Goal: Task Accomplishment & Management: Complete application form

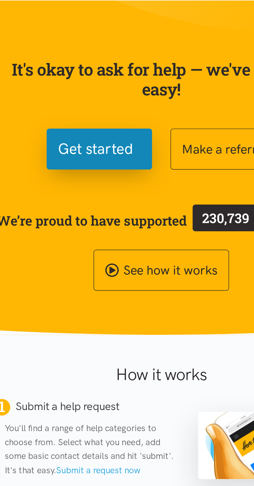
click at [85, 154] on span "Get started" at bounding box center [82, 153] width 52 height 16
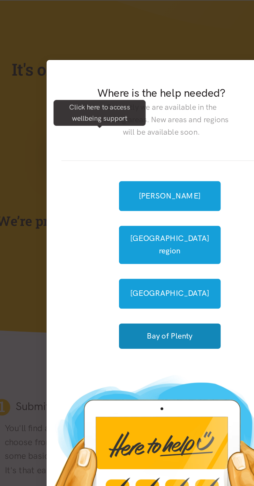
click at [132, 280] on button "Bay of Plenty" at bounding box center [133, 283] width 71 height 18
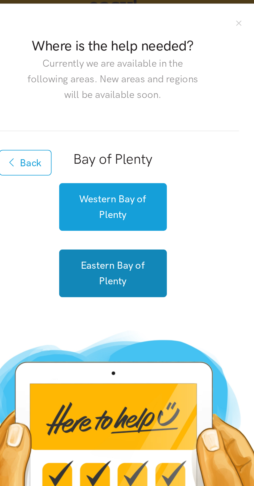
click at [132, 258] on button "Eastern Bay of Plenty" at bounding box center [127, 258] width 59 height 26
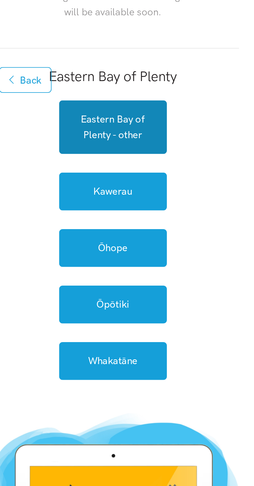
click at [133, 182] on link "Eastern Bay of Plenty - other" at bounding box center [127, 178] width 59 height 29
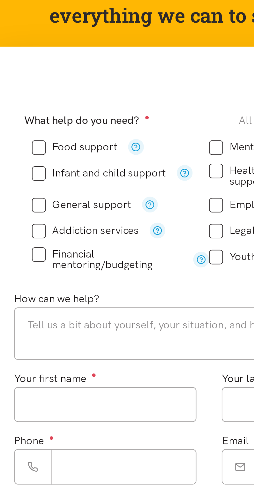
scroll to position [1, 0]
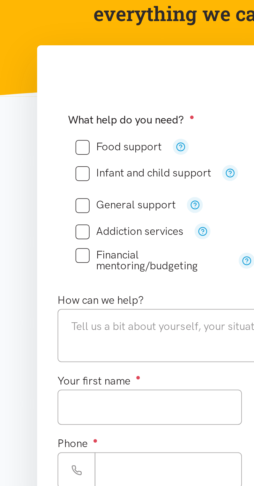
click at [43, 204] on input "General support" at bounding box center [63, 203] width 50 height 5
checkbox input "true"
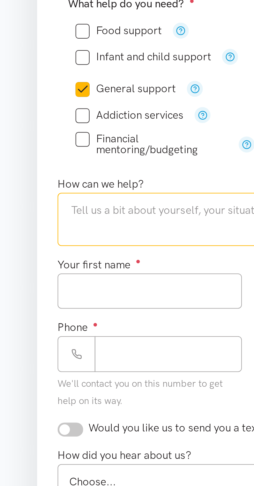
click at [83, 262] on textarea at bounding box center [127, 269] width 197 height 26
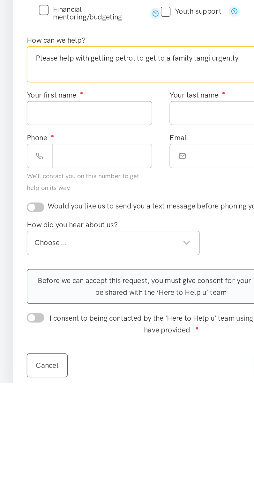
type textarea "Please help with getting petrol to get to a family tangi urgently"
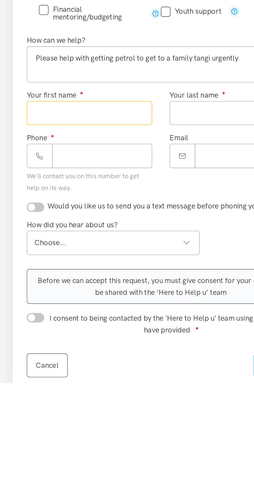
click at [94, 308] on input "Your first name ●" at bounding box center [75, 305] width 92 height 18
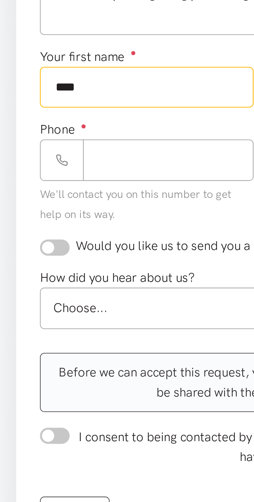
type input "*****"
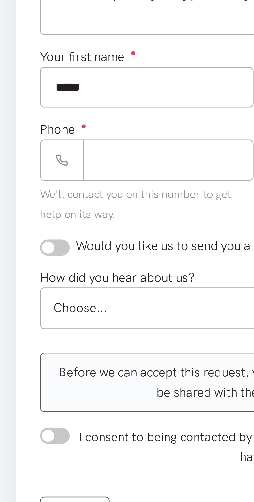
type input "*******"
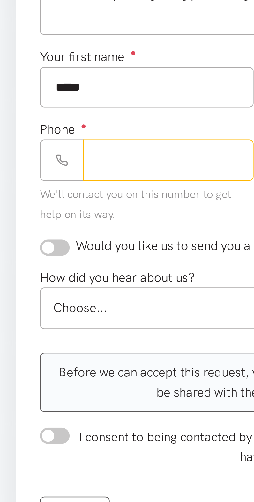
type input "**********"
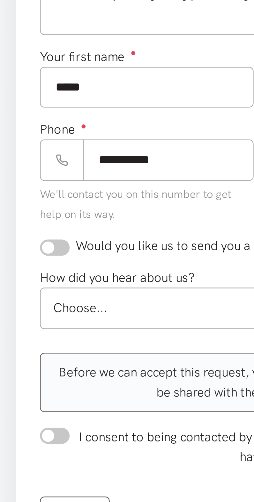
type input "**********"
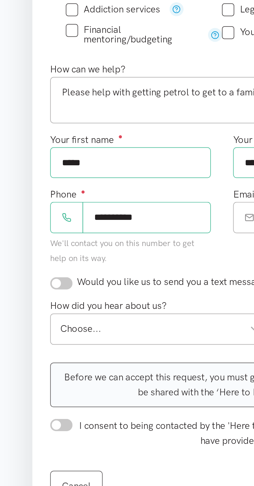
scroll to position [4, 0]
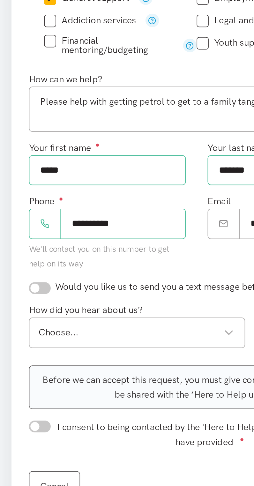
click at [142, 402] on div "Choose... Choose..." at bounding box center [92, 396] width 127 height 18
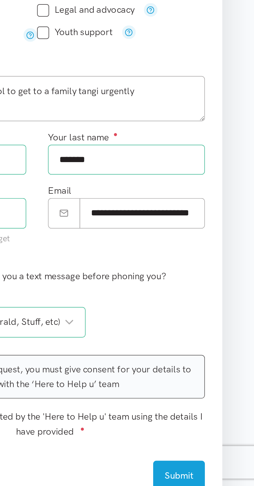
scroll to position [11, 0]
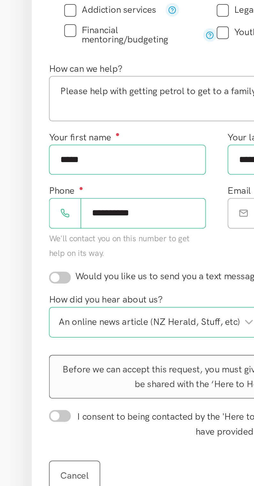
click at [40, 364] on input "checkbox" at bounding box center [35, 363] width 13 height 7
checkbox input "true"
click at [39, 446] on input "I consent to being contacted by the 'Here to Help u' team using the details I h…" at bounding box center [35, 444] width 13 height 7
checkbox input "true"
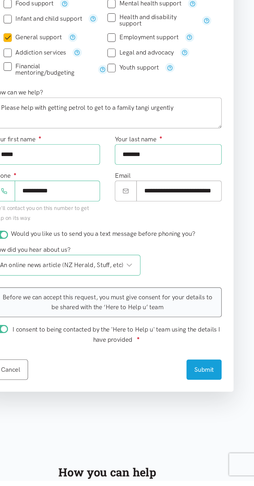
scroll to position [106, 0]
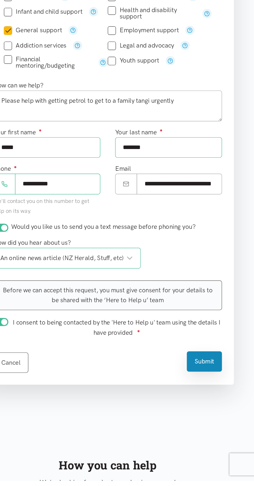
click at [215, 387] on button "Submit" at bounding box center [210, 384] width 30 height 18
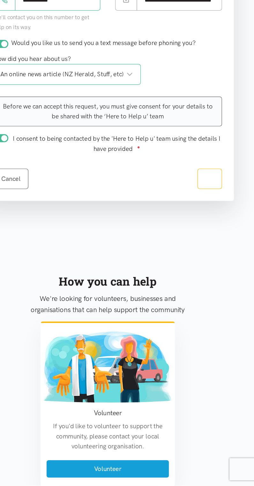
scroll to position [269, 0]
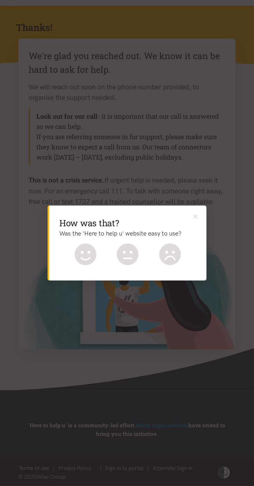
click at [76, 259] on icon at bounding box center [86, 254] width 22 height 22
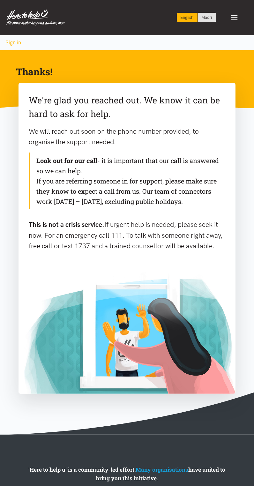
click at [238, 18] on div "Toggle navigation" at bounding box center [234, 17] width 19 height 19
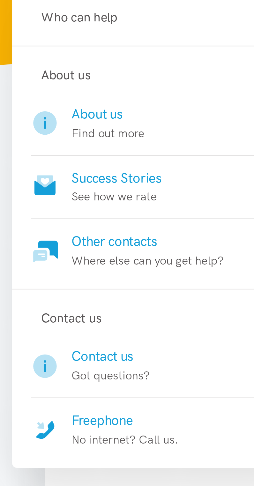
click at [55, 184] on p "Where else can you get help?" at bounding box center [60, 188] width 62 height 8
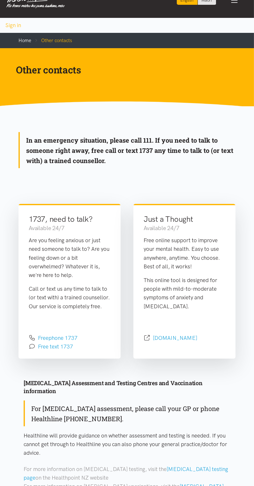
scroll to position [95, 0]
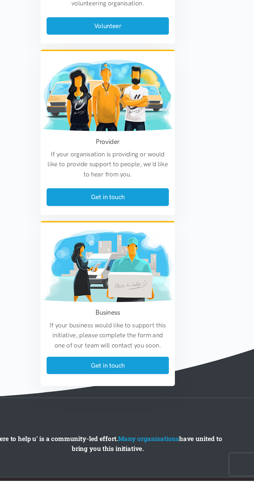
scroll to position [645, 0]
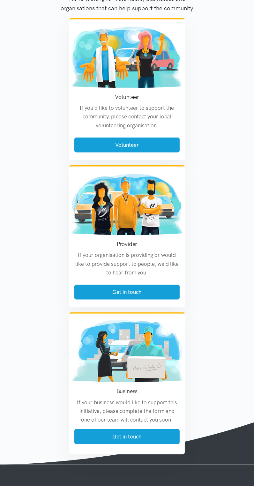
scroll to position [781, 0]
